Goal: Transaction & Acquisition: Download file/media

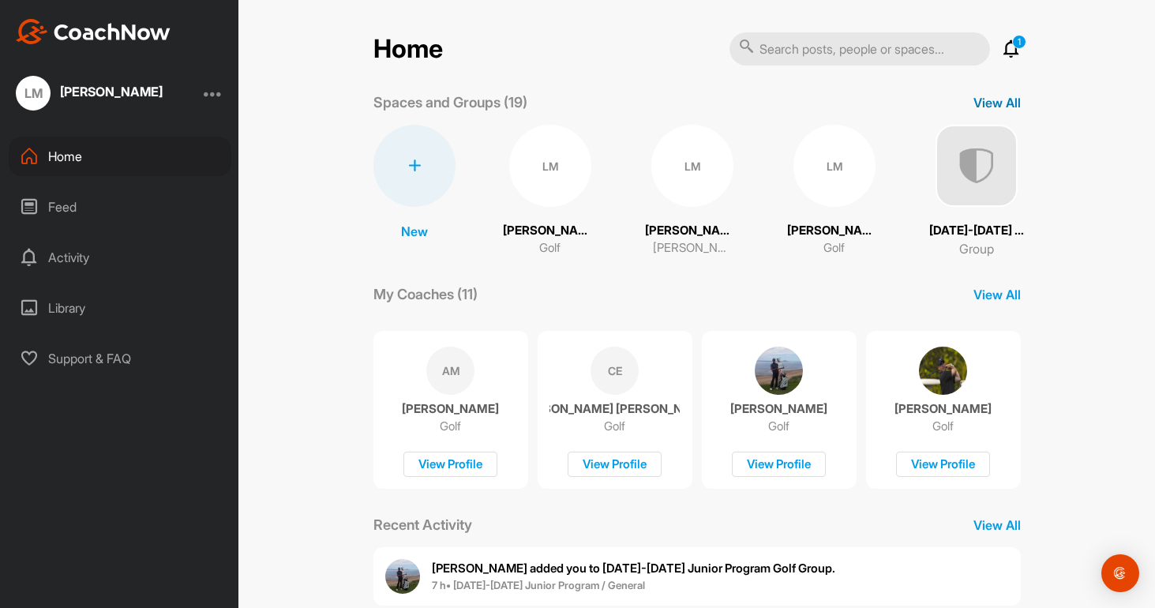
click at [996, 101] on p "View All" at bounding box center [997, 102] width 47 height 19
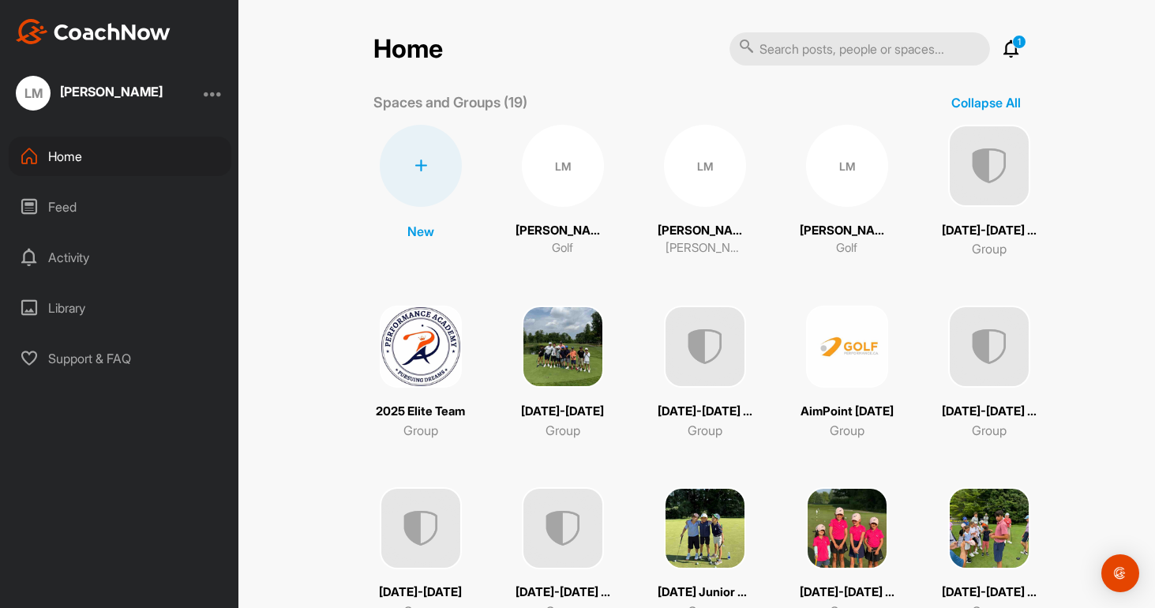
click at [559, 181] on div "LM" at bounding box center [563, 166] width 82 height 82
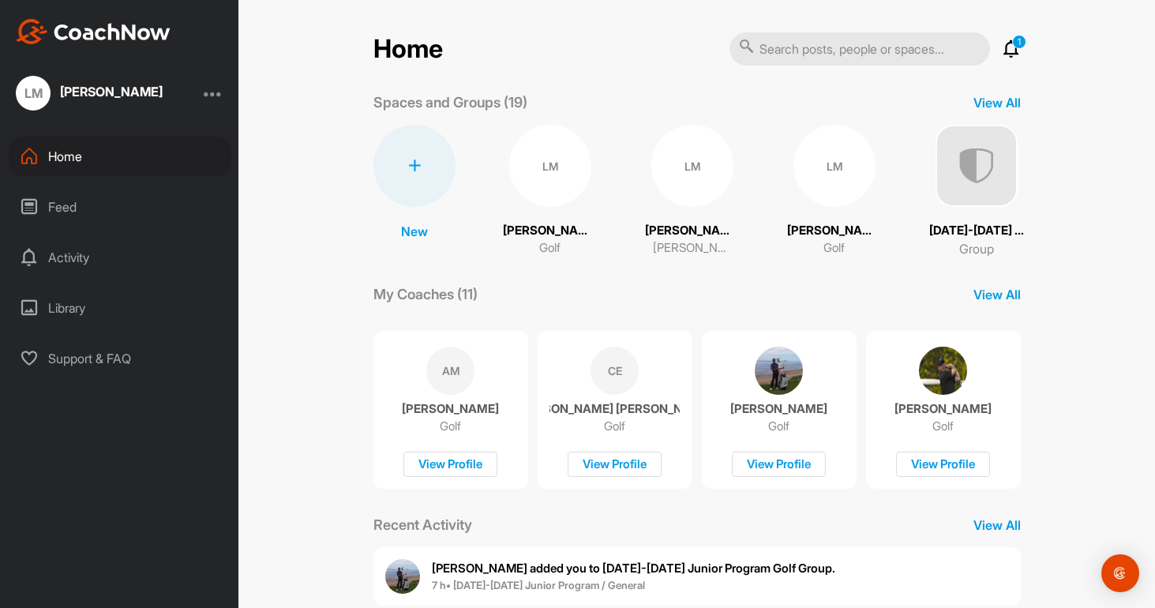
click at [700, 182] on div "LM" at bounding box center [693, 166] width 82 height 82
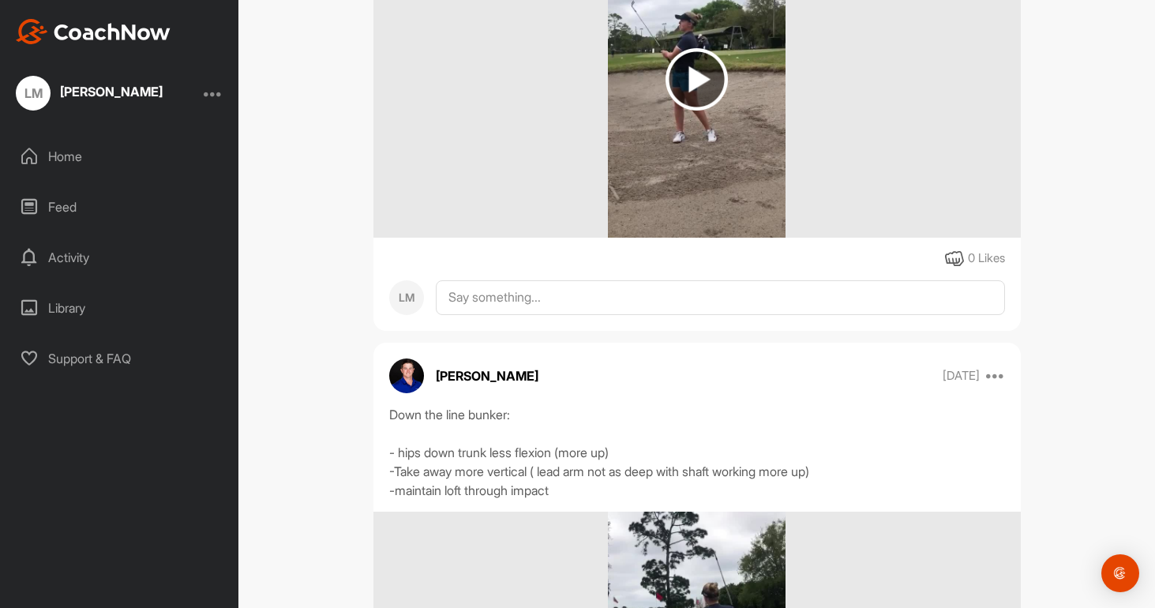
scroll to position [554, 0]
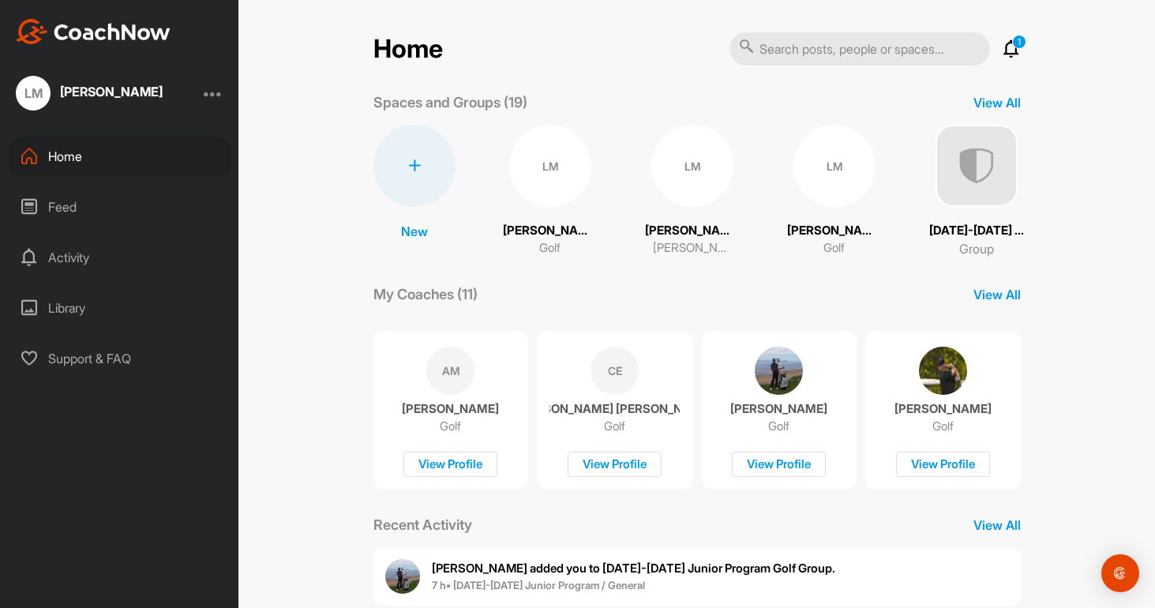
click at [851, 179] on div "LM" at bounding box center [835, 166] width 82 height 82
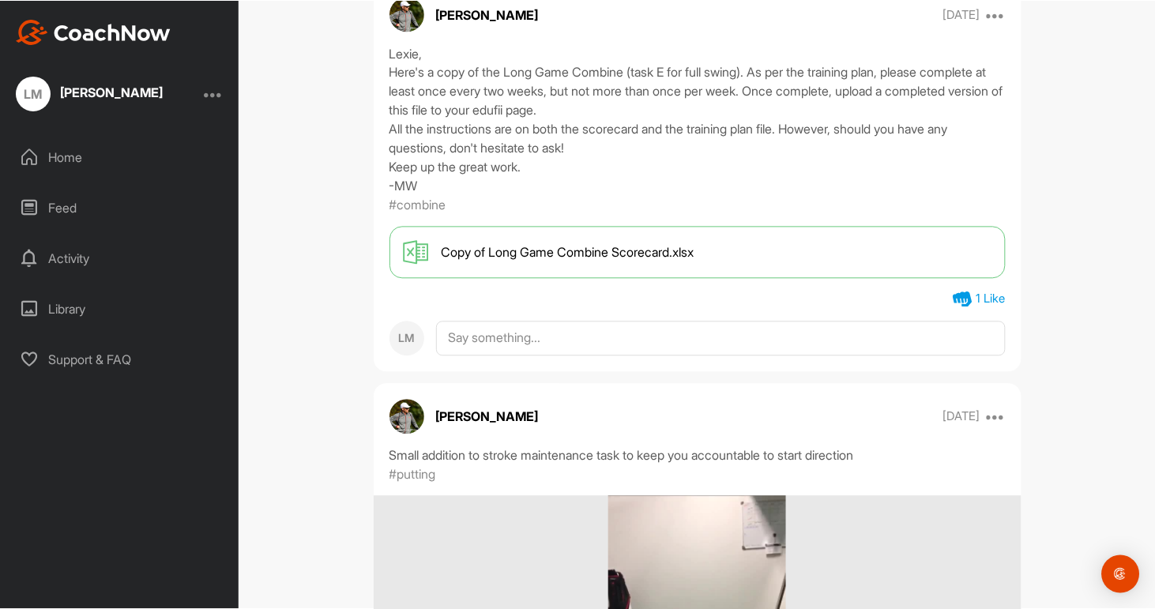
scroll to position [21305, 0]
click at [595, 262] on span "Copy of Long Game Combine Scorecard.xlsx" at bounding box center [567, 252] width 253 height 19
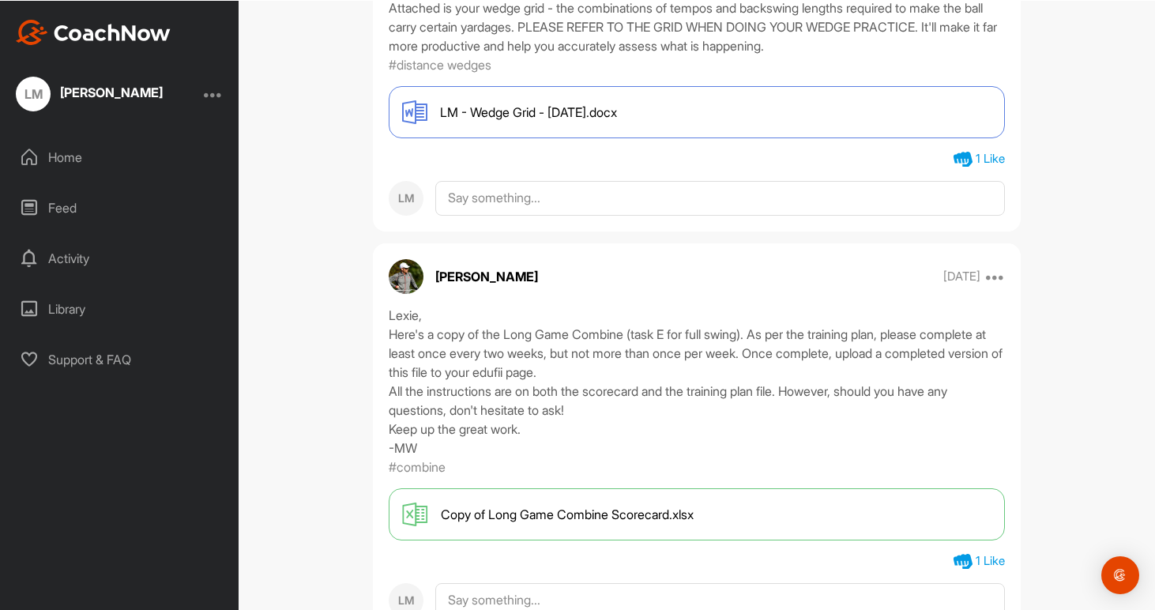
scroll to position [20999, 0]
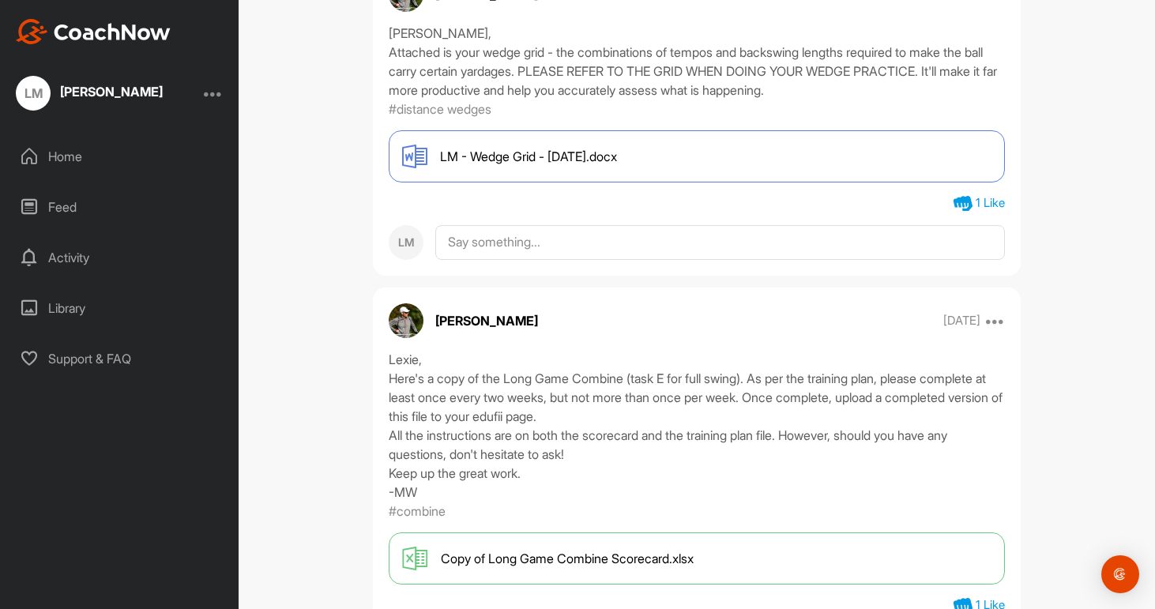
click at [590, 166] on span "LM - Wedge Grid - [DATE].docx" at bounding box center [528, 156] width 177 height 19
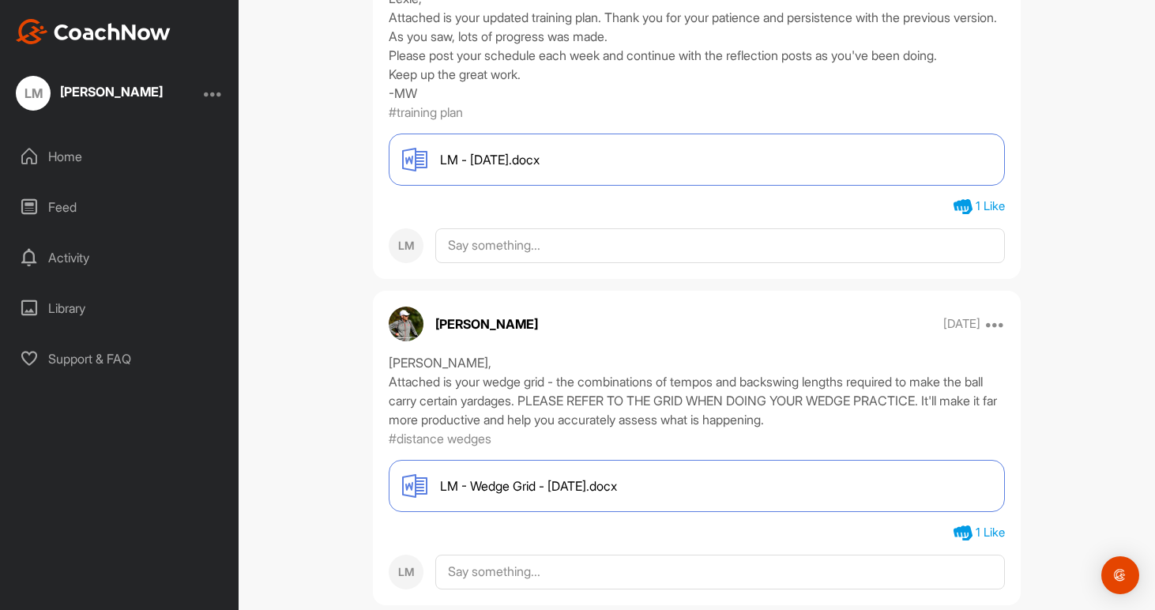
scroll to position [20669, 0]
click at [490, 170] on span "LM - [DATE].docx" at bounding box center [490, 160] width 100 height 19
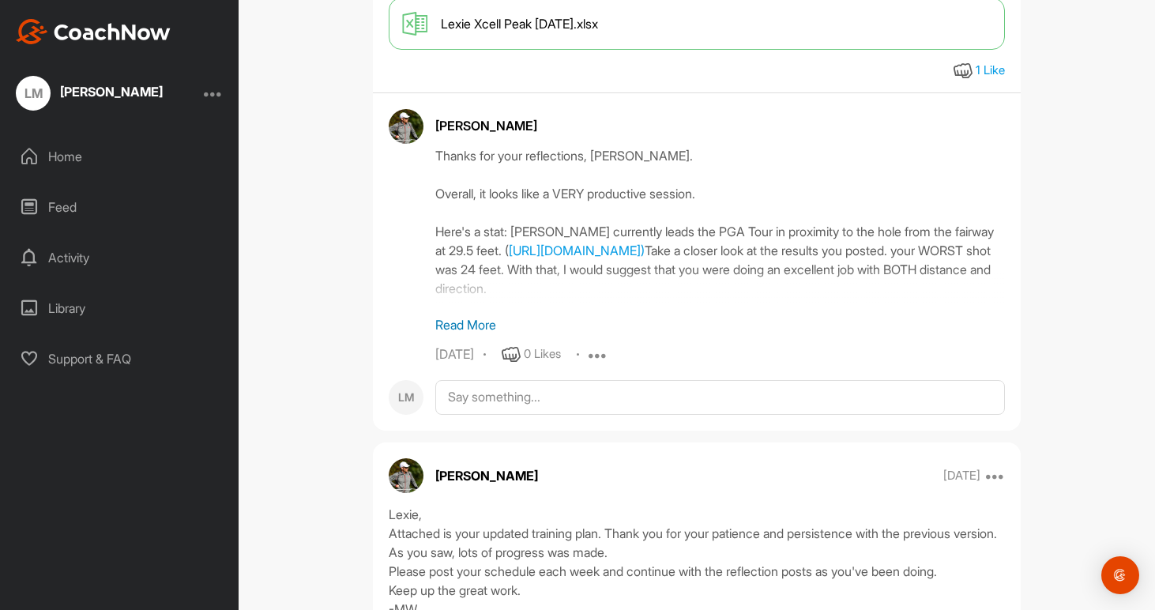
scroll to position [20201, 0]
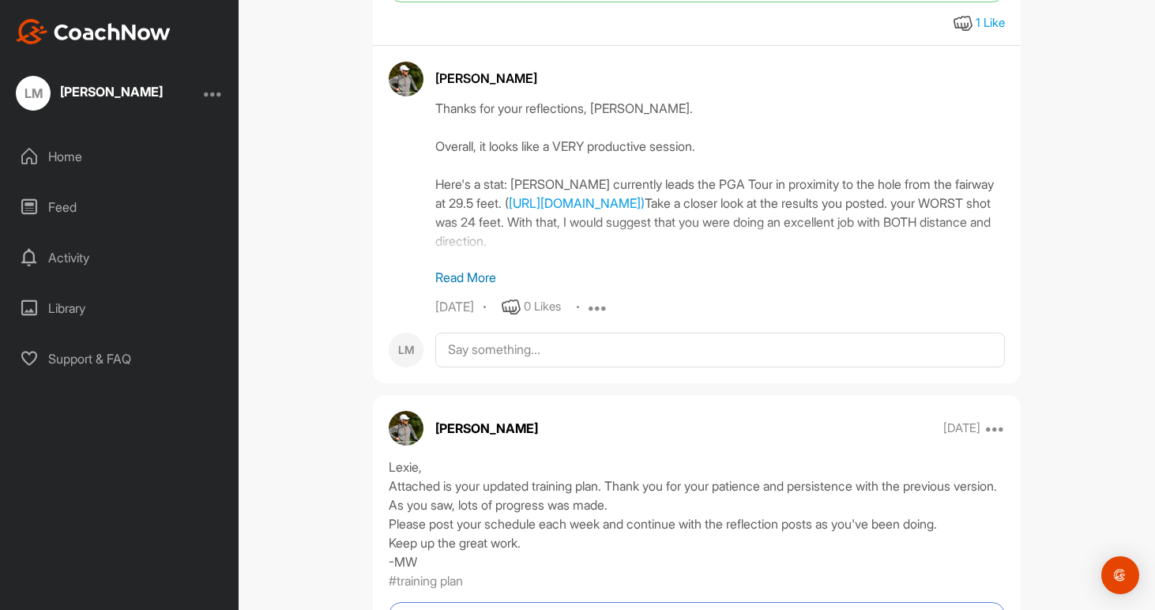
click at [468, 287] on p "Read More" at bounding box center [719, 277] width 569 height 19
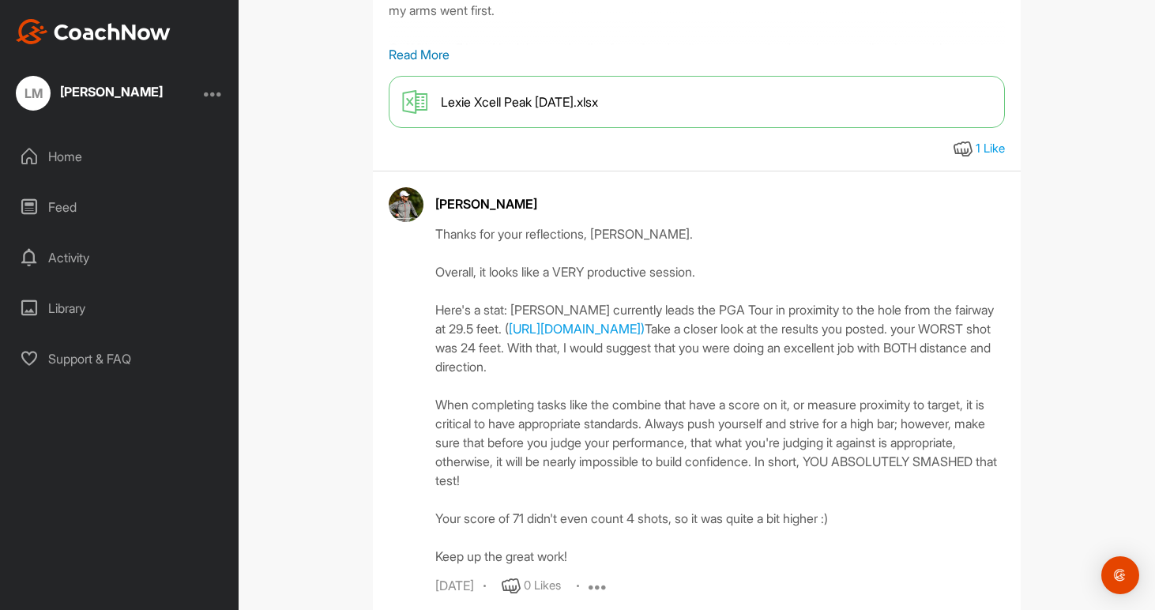
scroll to position [20075, 0]
click at [440, 65] on p "Read More" at bounding box center [697, 55] width 616 height 19
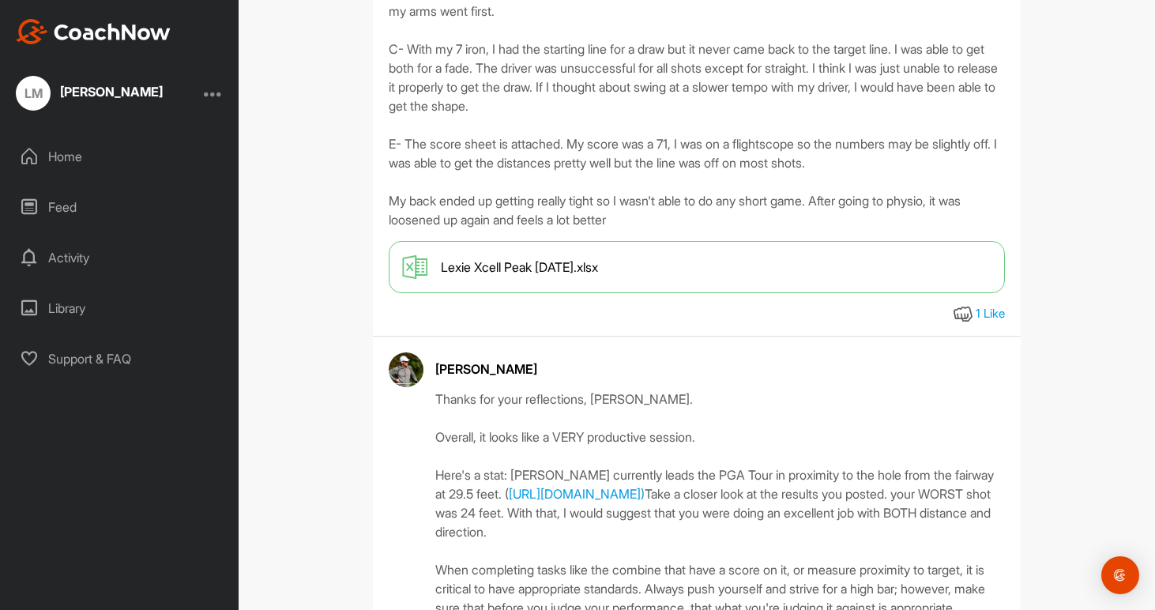
click at [671, 293] on div "Lexie Xcell Peak [DATE].xlsx" at bounding box center [697, 267] width 616 height 52
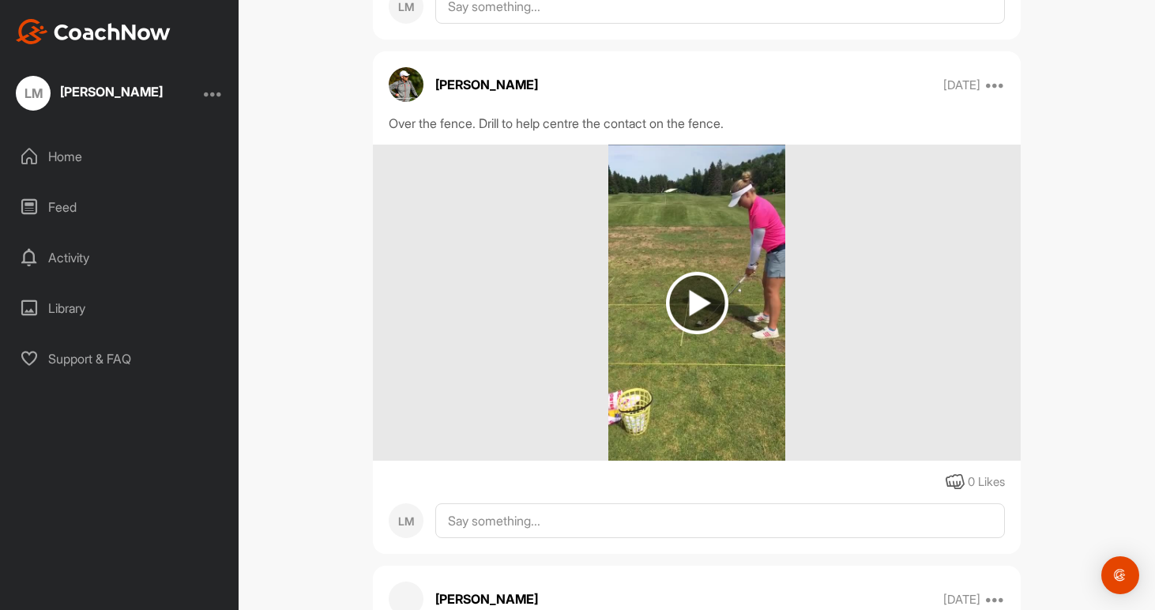
scroll to position [11810, 0]
click at [690, 333] on img at bounding box center [697, 302] width 62 height 62
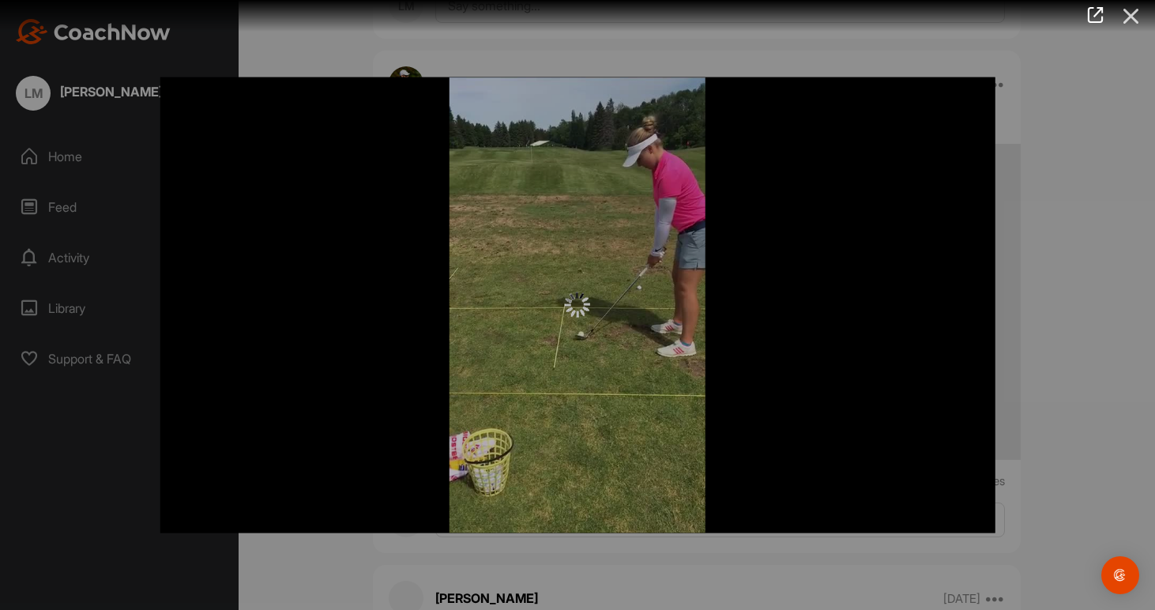
click at [1140, 24] on icon at bounding box center [1131, 16] width 36 height 29
